Goal: Task Accomplishment & Management: Manage account settings

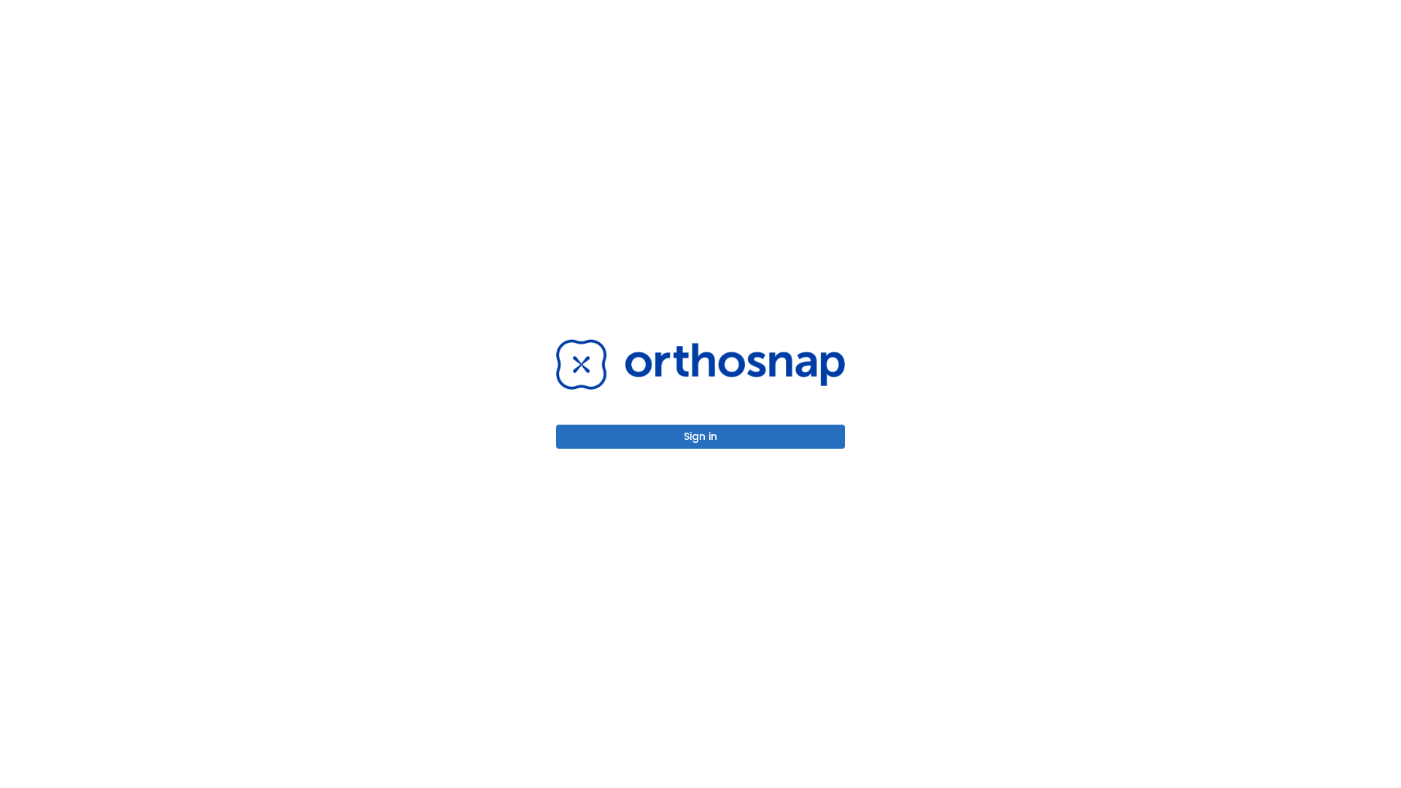
click at [701, 436] on button "Sign in" at bounding box center [700, 437] width 289 height 24
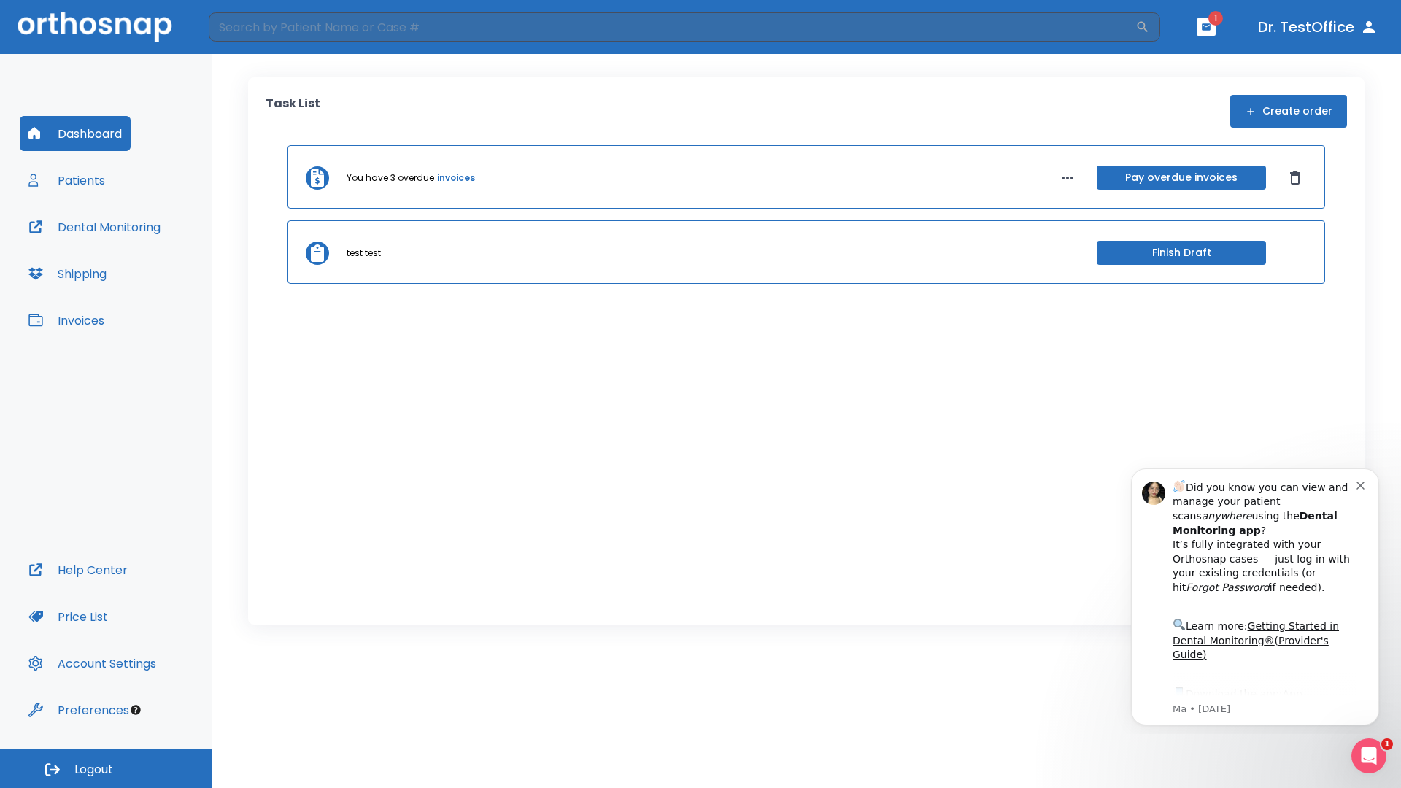
click at [106, 768] on span "Logout" at bounding box center [93, 770] width 39 height 16
